Goal: Use online tool/utility: Utilize a website feature to perform a specific function

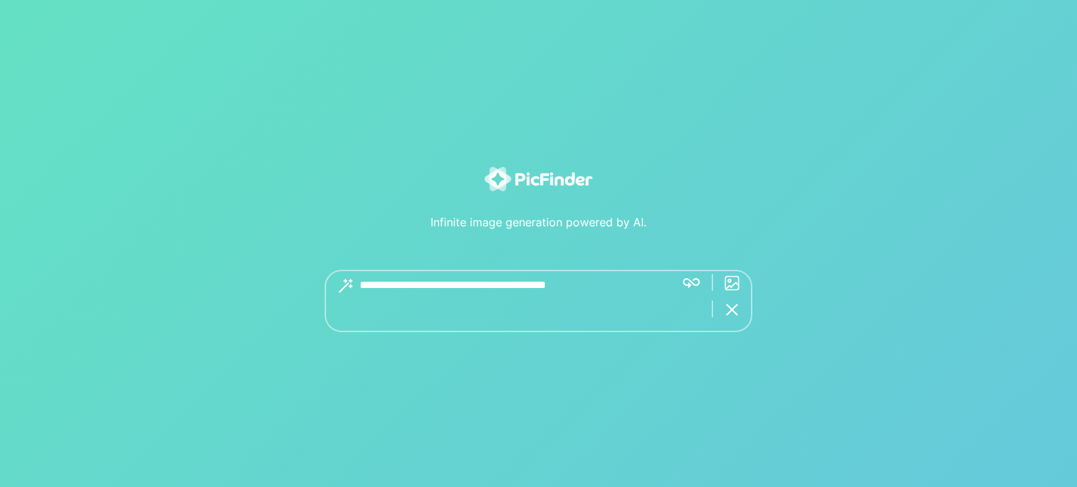
click at [517, 299] on textarea at bounding box center [512, 301] width 304 height 62
type textarea "*******"
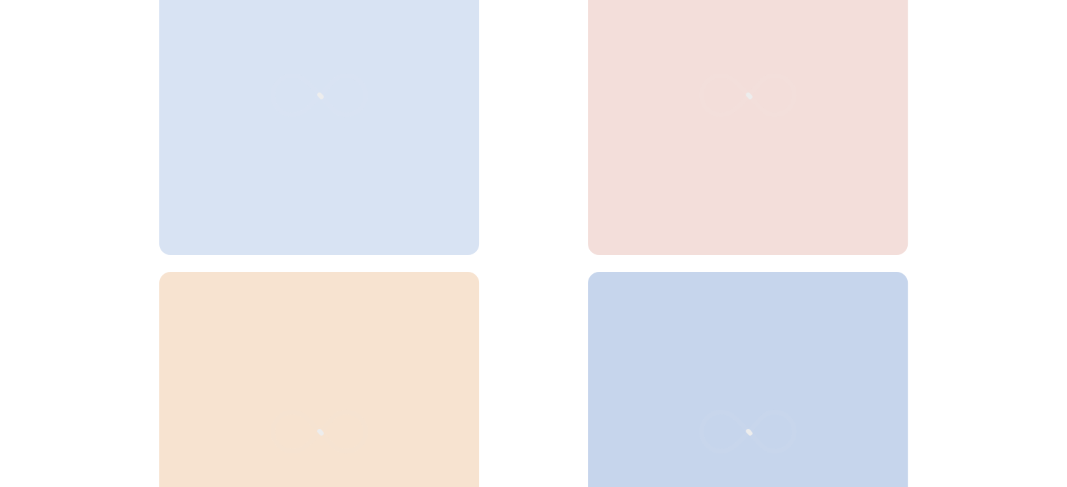
scroll to position [561, 0]
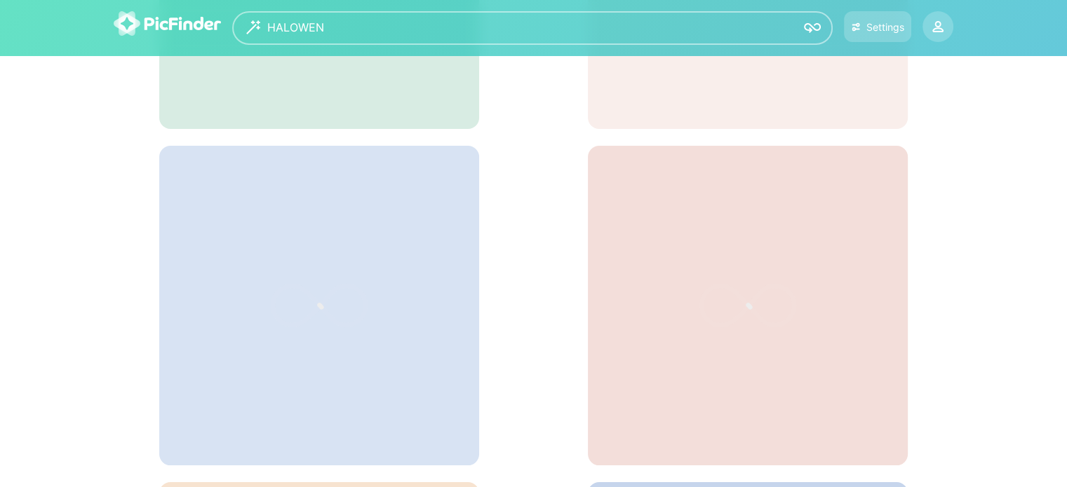
scroll to position [252, 0]
